Goal: Information Seeking & Learning: Check status

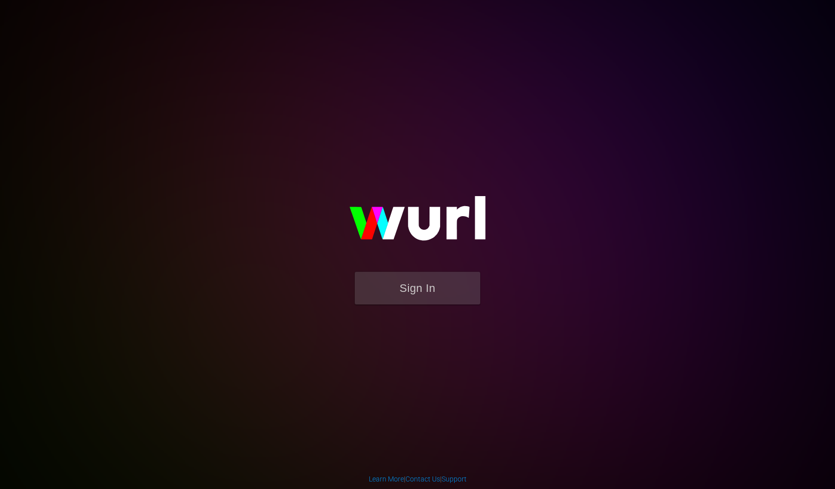
click at [431, 305] on form "Sign In" at bounding box center [417, 293] width 201 height 43
click at [408, 292] on button "Sign In" at bounding box center [417, 288] width 125 height 33
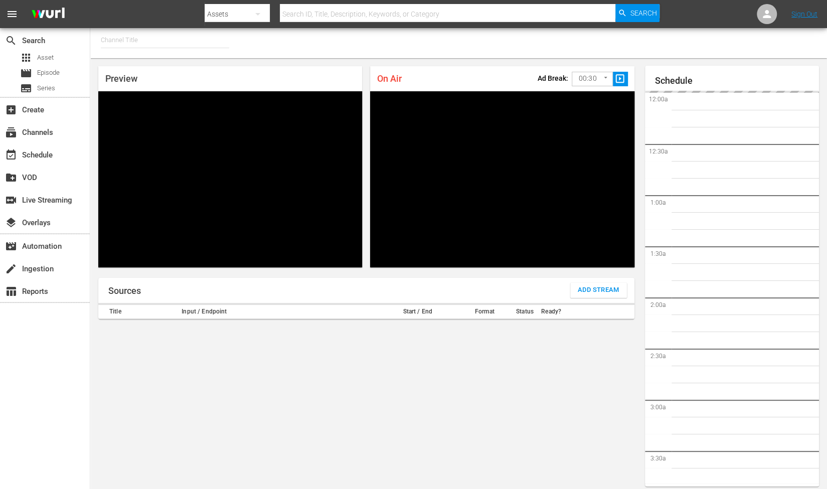
type input "RugbyPass TV (1872)"
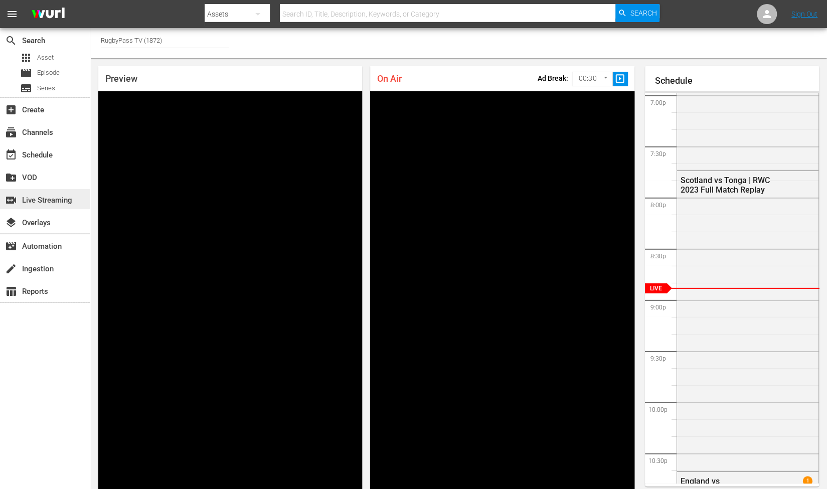
click at [56, 197] on div "switch_video Live Streaming" at bounding box center [28, 198] width 56 height 9
drag, startPoint x: 378, startPoint y: 77, endPoint x: 410, endPoint y: 80, distance: 32.7
click at [410, 80] on div "On Air Ad Break: 00:30 30 ​ slideshow_sharp" at bounding box center [502, 78] width 264 height 25
click at [414, 79] on div "On Air Ad Break: 00:30 30 ​ slideshow_sharp" at bounding box center [502, 78] width 264 height 25
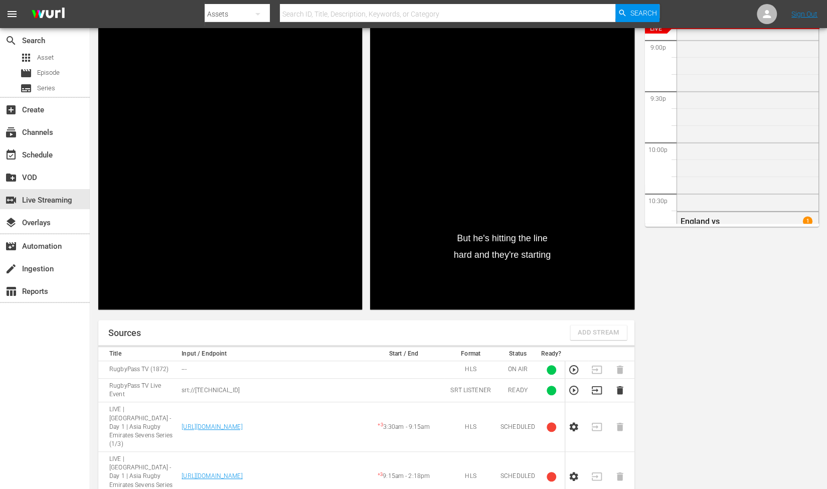
scroll to position [351, 0]
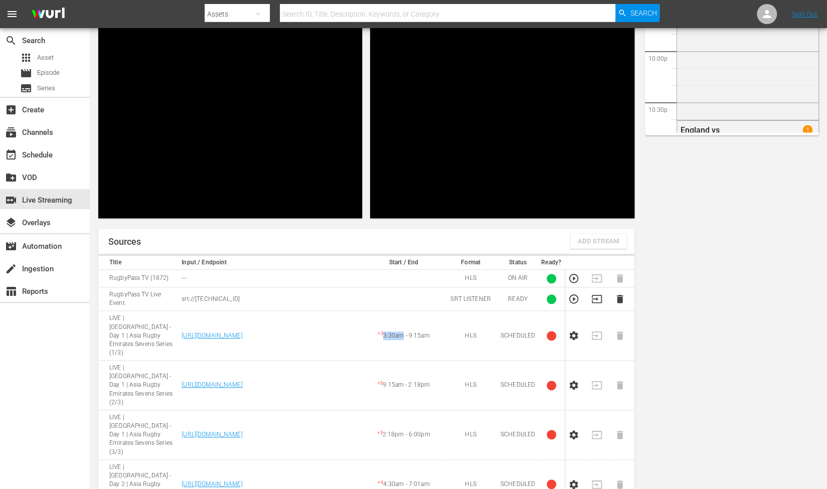
drag, startPoint x: 384, startPoint y: 203, endPoint x: 404, endPoint y: 203, distance: 19.6
click at [404, 311] on td "+ 3 3:30am - 9:15am" at bounding box center [404, 336] width 80 height 50
click at [437, 311] on td "+ 3 3:30am - 9:15am" at bounding box center [404, 336] width 80 height 50
drag, startPoint x: 383, startPoint y: 203, endPoint x: 403, endPoint y: 204, distance: 20.1
click at [403, 311] on td "+ 3 3:30am - 9:15am" at bounding box center [404, 336] width 80 height 50
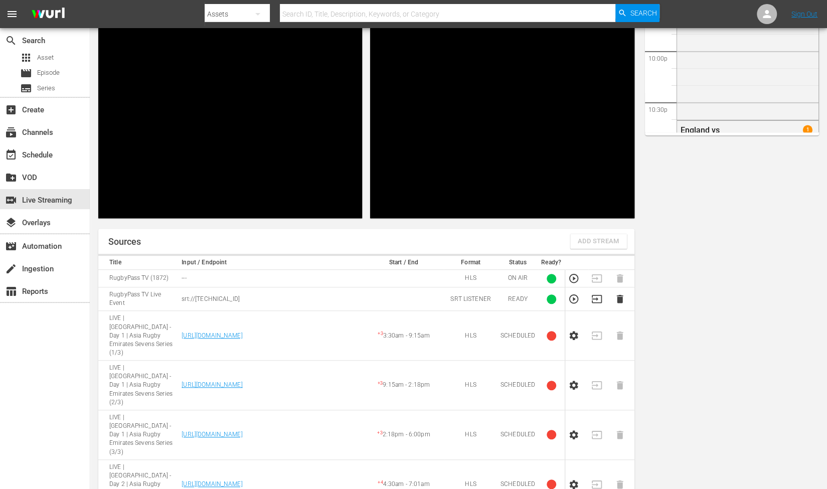
click at [435, 311] on td "+ 3 3:30am - 9:15am" at bounding box center [404, 336] width 80 height 50
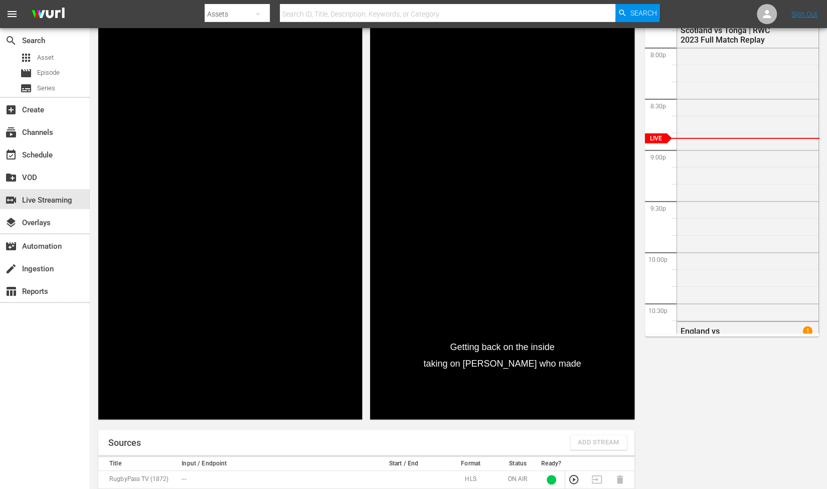
scroll to position [151, 0]
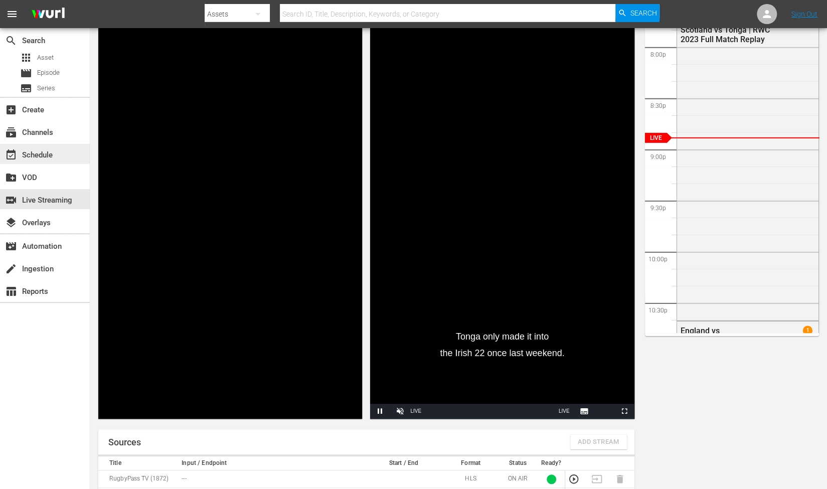
click at [30, 153] on div "event_available Schedule" at bounding box center [28, 153] width 56 height 9
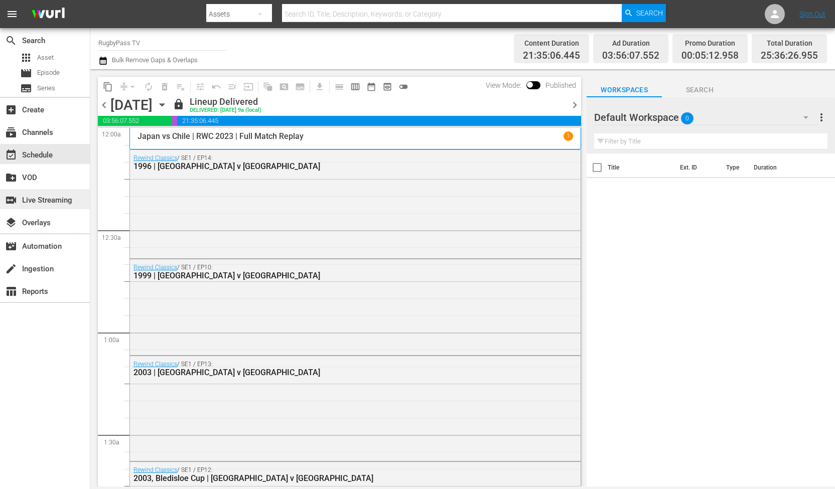
click at [44, 198] on div "switch_video Live Streaming" at bounding box center [28, 198] width 56 height 9
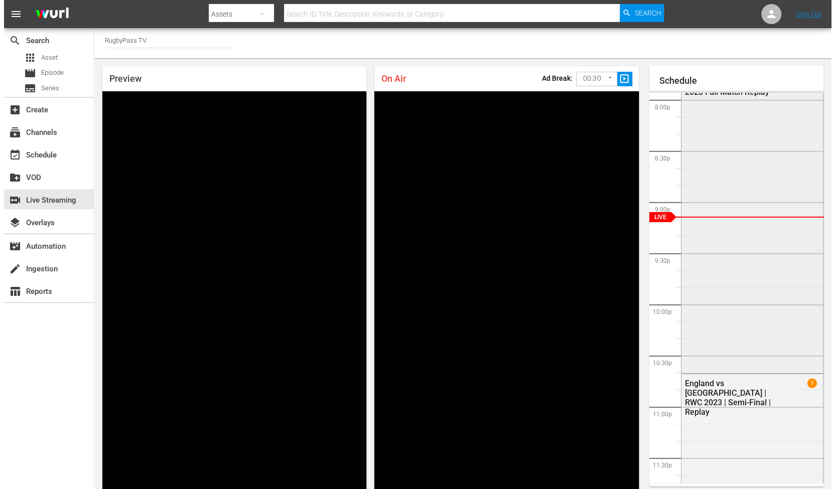
scroll to position [1889, 0]
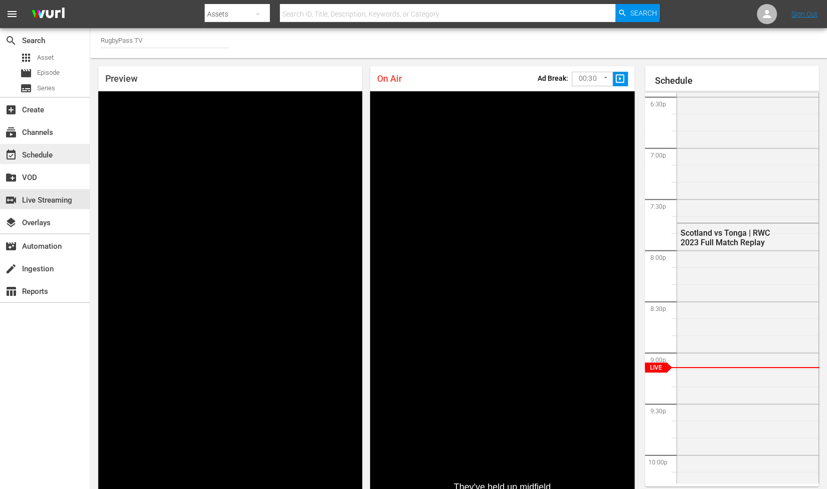
click at [41, 158] on div "event_available Schedule" at bounding box center [28, 153] width 56 height 9
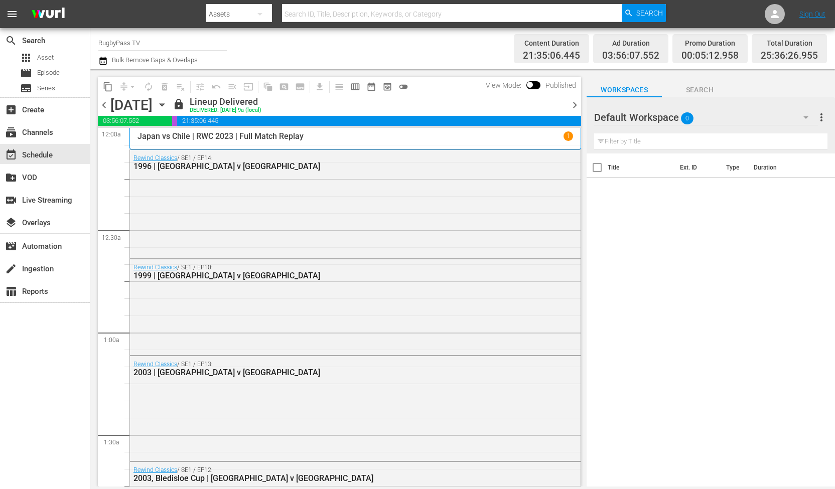
click at [571, 103] on span "chevron_right" at bounding box center [574, 105] width 13 height 13
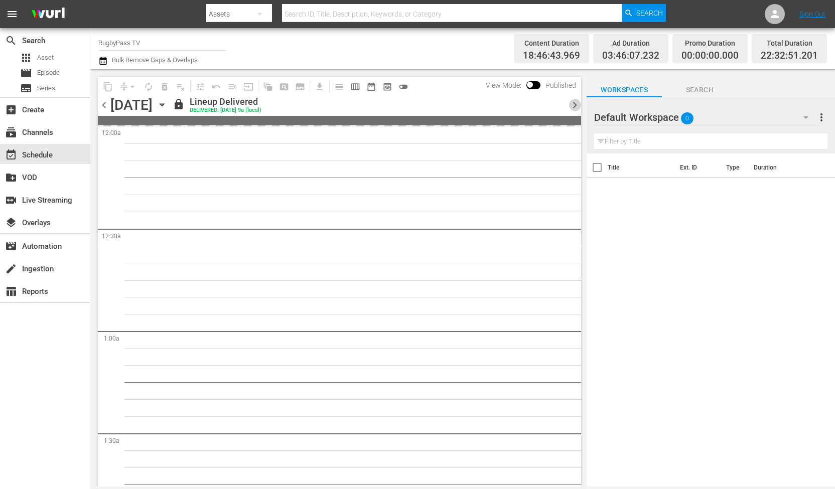
click at [571, 103] on span "chevron_right" at bounding box center [574, 105] width 13 height 13
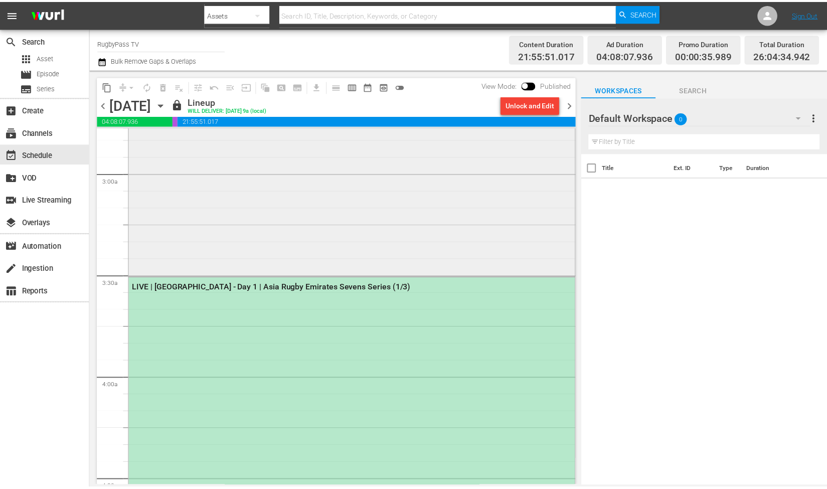
scroll to position [552, 0]
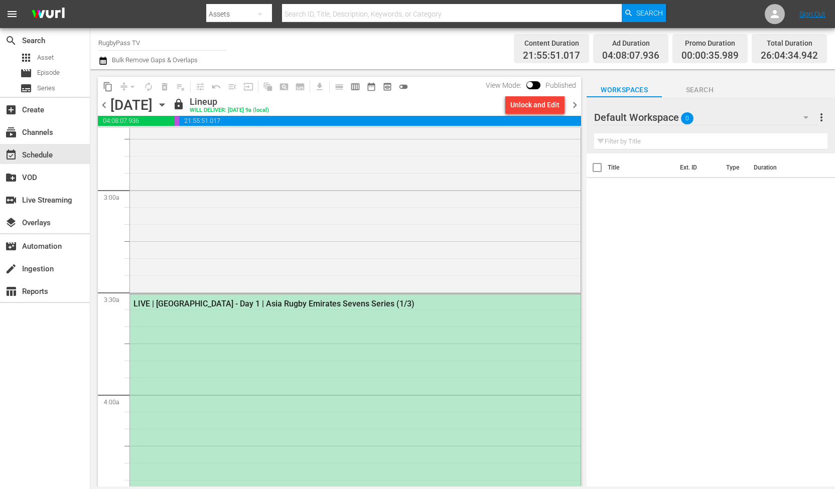
drag, startPoint x: 119, startPoint y: 301, endPoint x: 105, endPoint y: 304, distance: 14.4
click at [46, 197] on div "switch_video Live Streaming" at bounding box center [28, 198] width 56 height 9
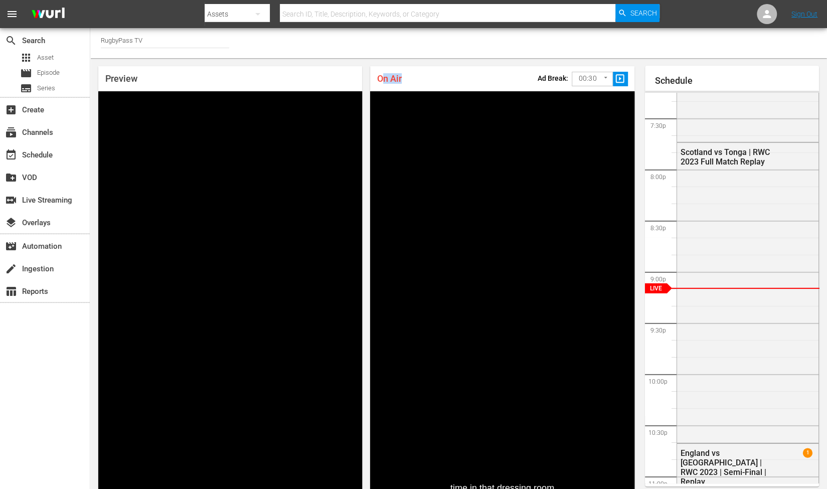
drag, startPoint x: 416, startPoint y: 74, endPoint x: 382, endPoint y: 83, distance: 34.7
click at [380, 81] on div "On Air Ad Break: 00:30 30 ​ slideshow_sharp" at bounding box center [502, 78] width 264 height 25
click at [416, 83] on div "On Air Ad Break: 00:30 30 ​ slideshow_sharp" at bounding box center [502, 78] width 264 height 25
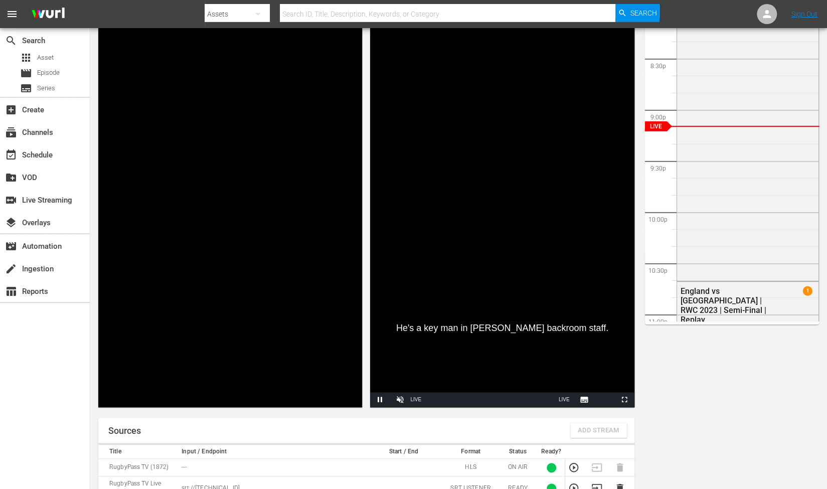
scroll to position [351, 0]
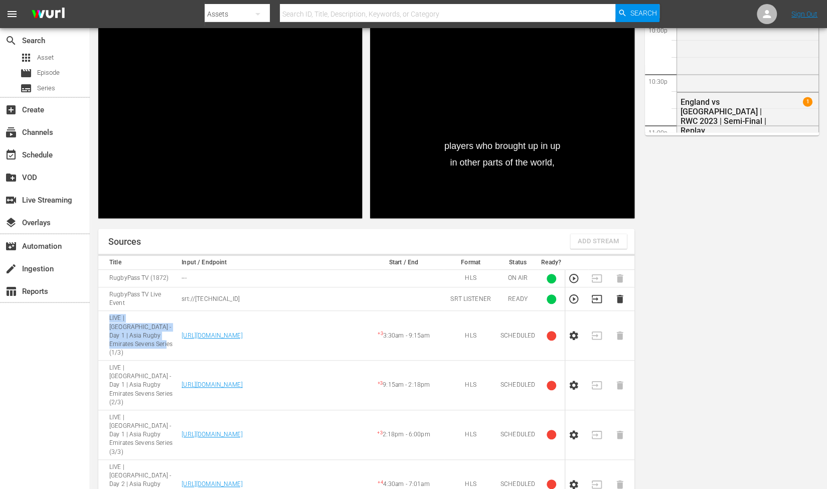
drag, startPoint x: 107, startPoint y: 196, endPoint x: 167, endPoint y: 212, distance: 61.8
click at [167, 311] on td "LIVE | [GEOGRAPHIC_DATA] - Day 1 | Asia Rugby Emirates Sevens Series (1/3)" at bounding box center [138, 336] width 80 height 50
drag, startPoint x: 109, startPoint y: 195, endPoint x: 172, endPoint y: 217, distance: 67.1
click at [172, 311] on td "LIVE | [GEOGRAPHIC_DATA] - Day 1 | Asia Rugby Emirates Sevens Series (1/3)" at bounding box center [138, 336] width 80 height 50
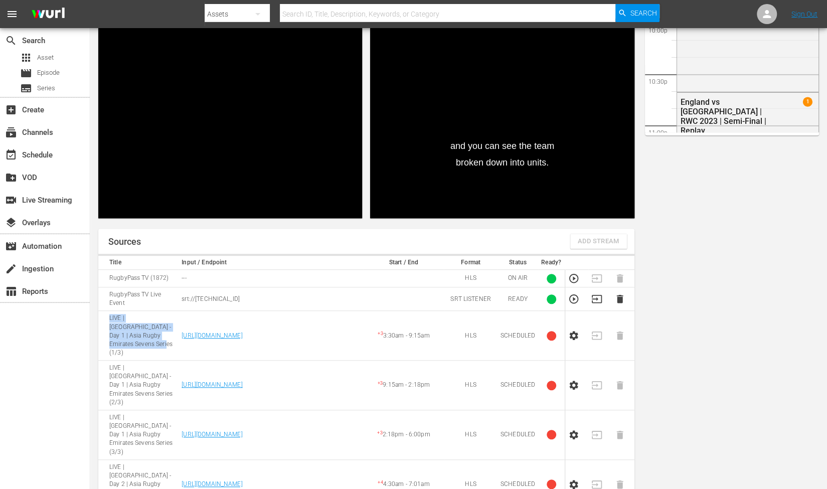
click at [169, 311] on td "LIVE | [GEOGRAPHIC_DATA] - Day 1 | Asia Rugby Emirates Sevens Series (1/3)" at bounding box center [138, 336] width 80 height 50
drag, startPoint x: 105, startPoint y: 195, endPoint x: 171, endPoint y: 215, distance: 68.1
click at [171, 311] on td "LIVE | [GEOGRAPHIC_DATA] - Day 1 | Asia Rugby Emirates Sevens Series (1/3)" at bounding box center [138, 336] width 80 height 50
click at [170, 311] on td "LIVE | [GEOGRAPHIC_DATA] - Day 1 | Asia Rugby Emirates Sevens Series (1/3)" at bounding box center [138, 336] width 80 height 50
click at [174, 311] on td "LIVE | [GEOGRAPHIC_DATA] - Day 1 | Asia Rugby Emirates Sevens Series (1/3)" at bounding box center [138, 336] width 80 height 50
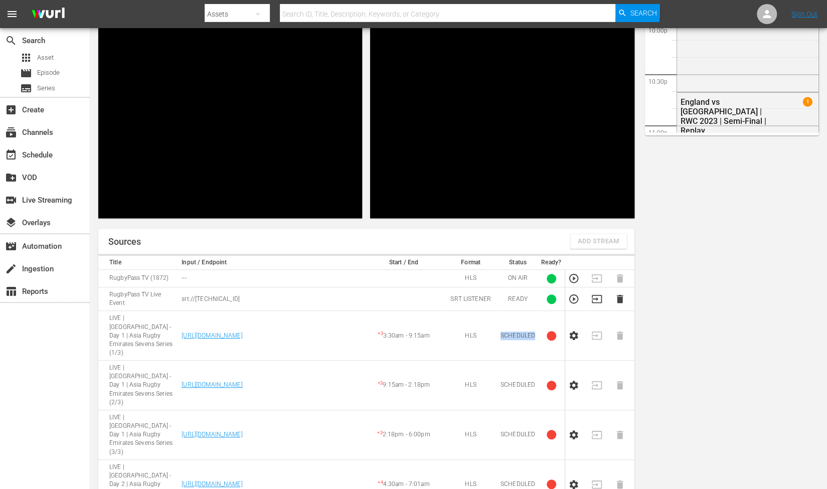
drag, startPoint x: 502, startPoint y: 203, endPoint x: 540, endPoint y: 205, distance: 37.7
click at [540, 311] on tr "LIVE | [GEOGRAPHIC_DATA] - Day 1 | Asia Rugby Emirates Sevens Series (1/3) [URL…" at bounding box center [366, 336] width 536 height 50
click at [520, 311] on td "SCHEDULED" at bounding box center [518, 336] width 41 height 50
click at [518, 311] on td "SCHEDULED" at bounding box center [518, 336] width 41 height 50
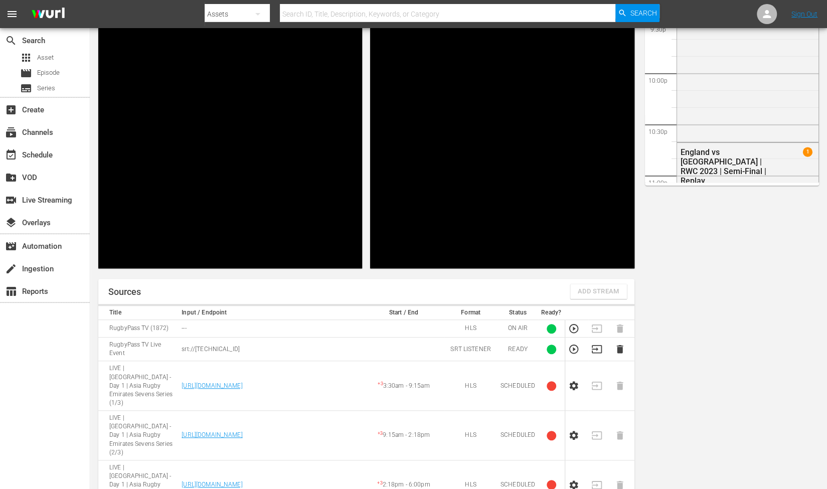
scroll to position [201, 0]
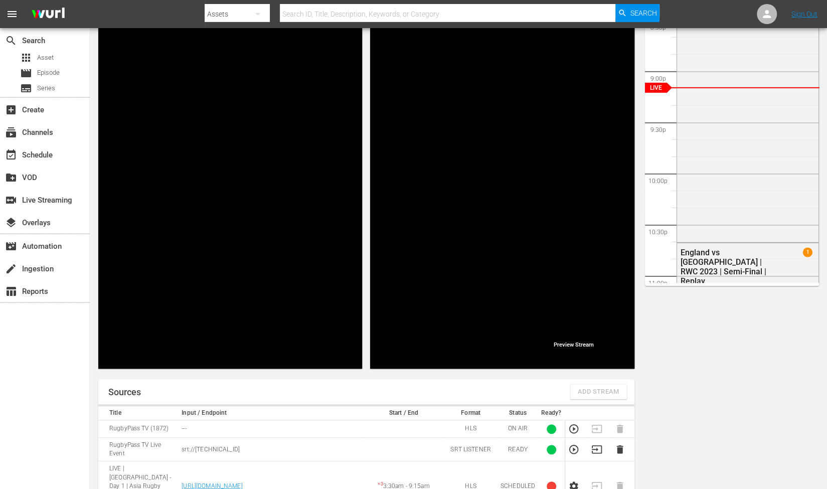
click at [575, 444] on icon "button" at bounding box center [573, 449] width 11 height 11
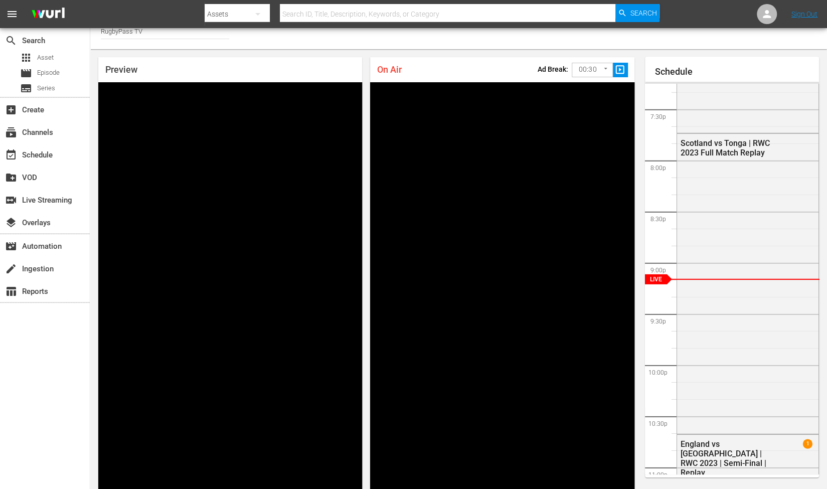
scroll to position [0, 0]
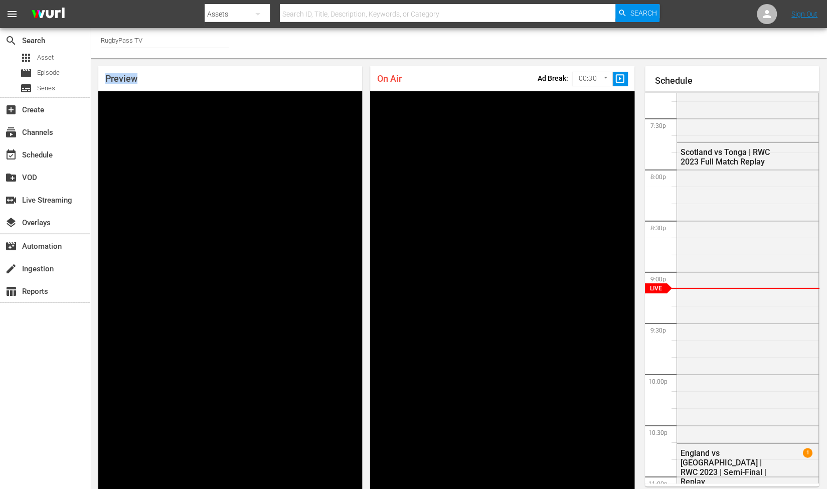
drag, startPoint x: 156, startPoint y: 77, endPoint x: 106, endPoint y: 76, distance: 49.2
click at [106, 76] on div "Preview" at bounding box center [230, 78] width 264 height 25
click at [171, 82] on div "Preview" at bounding box center [230, 78] width 264 height 25
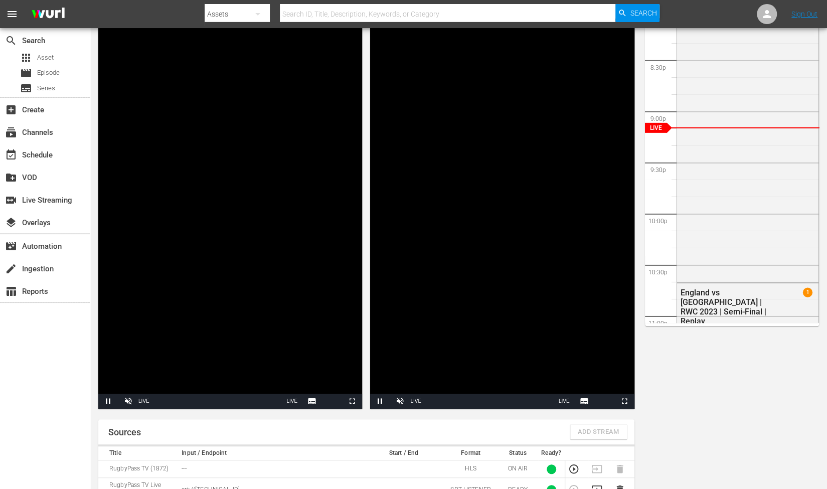
scroll to position [201, 0]
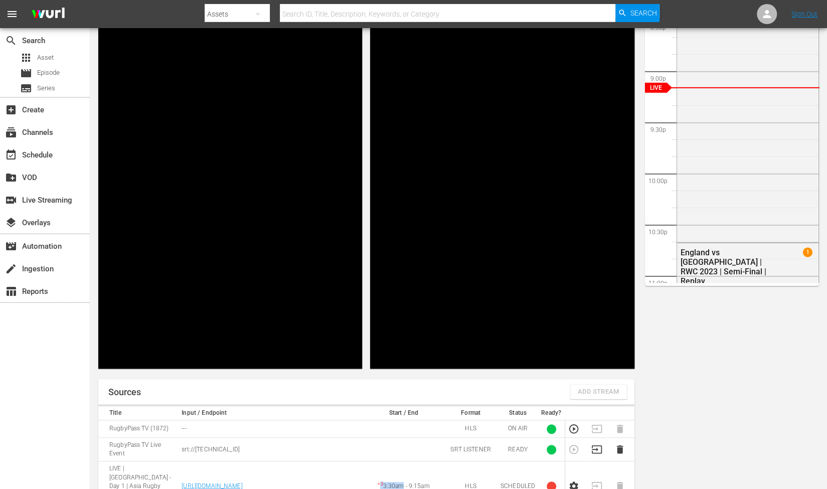
drag, startPoint x: 382, startPoint y: 353, endPoint x: 403, endPoint y: 355, distance: 21.1
click at [403, 462] on td "+ 3 3:30am - 9:15am" at bounding box center [404, 487] width 80 height 50
click at [407, 462] on td "+ 3 3:30am - 9:15am" at bounding box center [404, 487] width 80 height 50
drag, startPoint x: 385, startPoint y: 353, endPoint x: 401, endPoint y: 356, distance: 15.8
click at [401, 462] on td "+ 3 3:30am - 9:15am" at bounding box center [404, 487] width 80 height 50
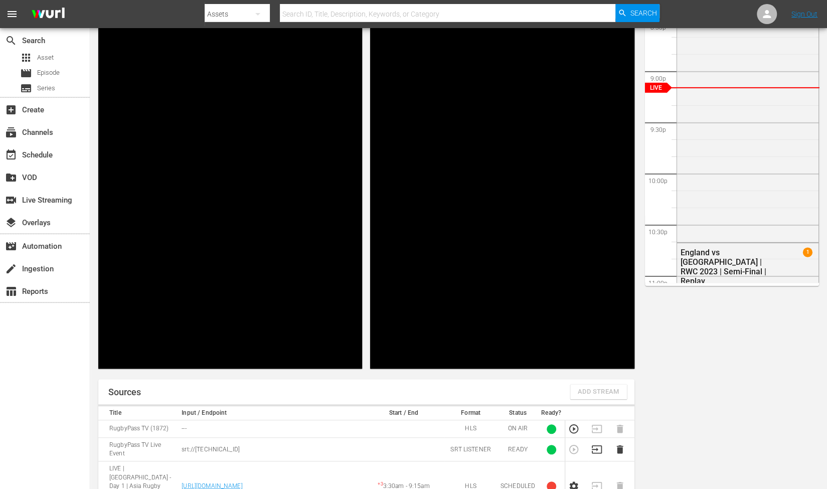
click at [407, 462] on td "+ 3 3:30am - 9:15am" at bounding box center [404, 487] width 80 height 50
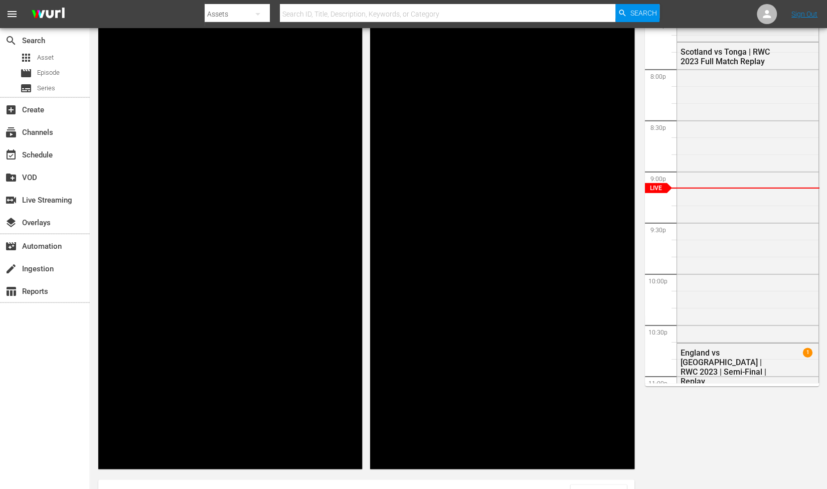
scroll to position [0, 0]
